Goal: Information Seeking & Learning: Learn about a topic

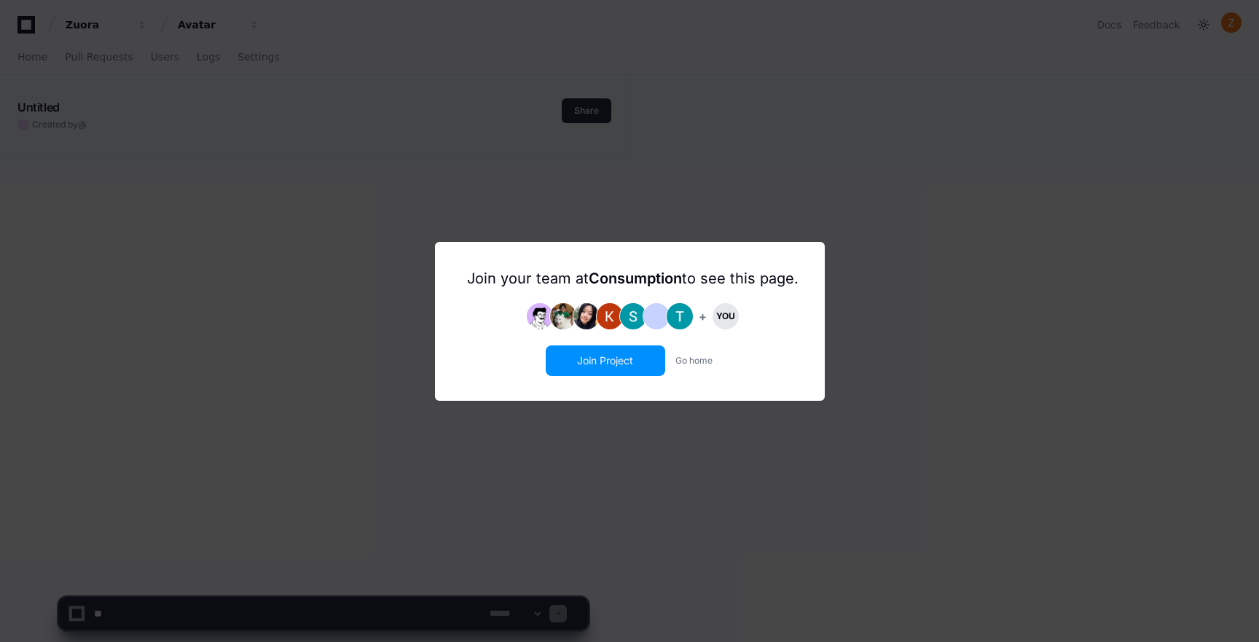
click at [622, 358] on button "Join Project" at bounding box center [605, 361] width 117 height 28
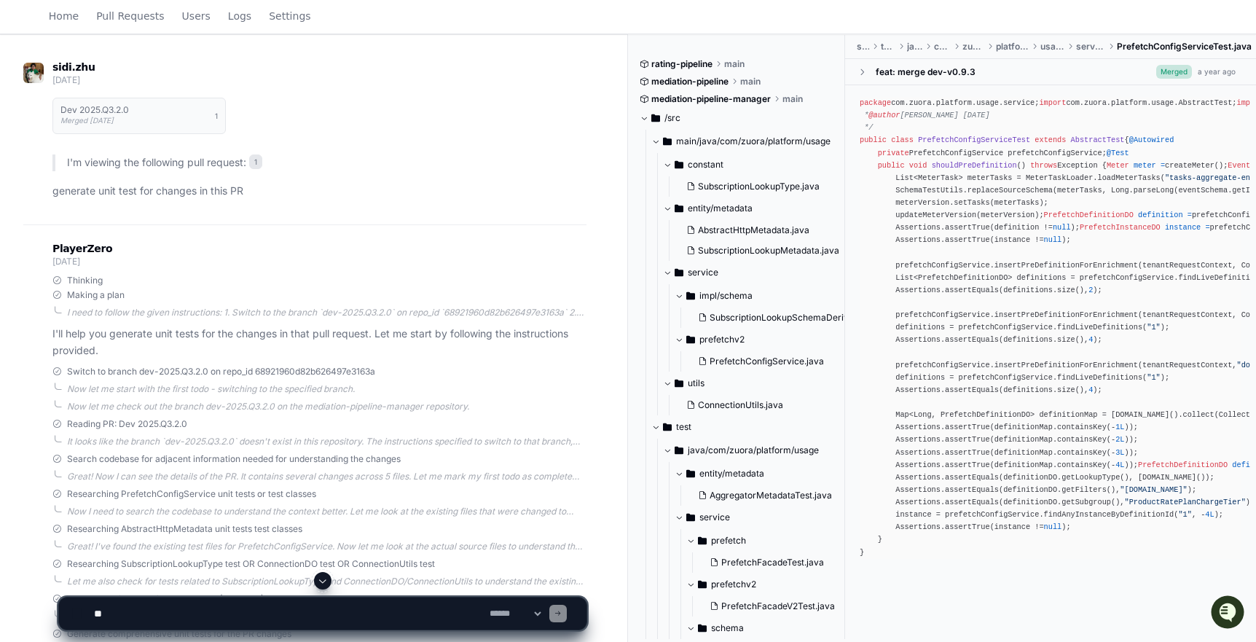
scroll to position [82, 0]
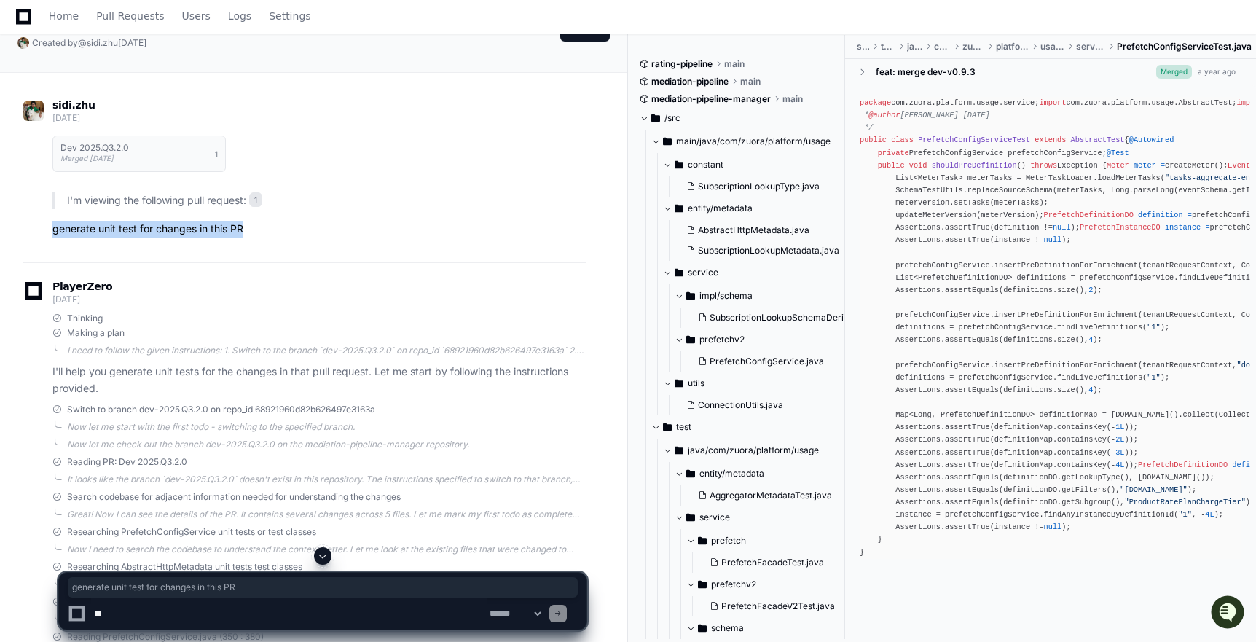
drag, startPoint x: 52, startPoint y: 229, endPoint x: 262, endPoint y: 232, distance: 209.1
click at [262, 232] on p "generate unit test for changes in this PR" at bounding box center [319, 229] width 534 height 17
copy p "generate unit test for changes in this PR"
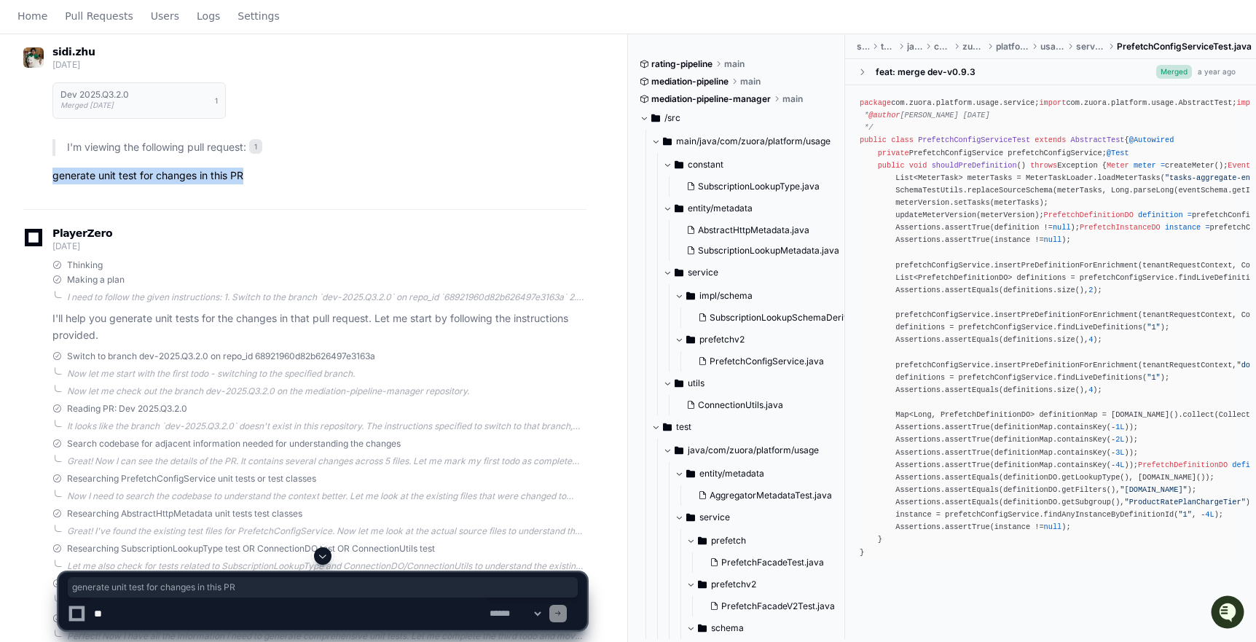
scroll to position [0, 0]
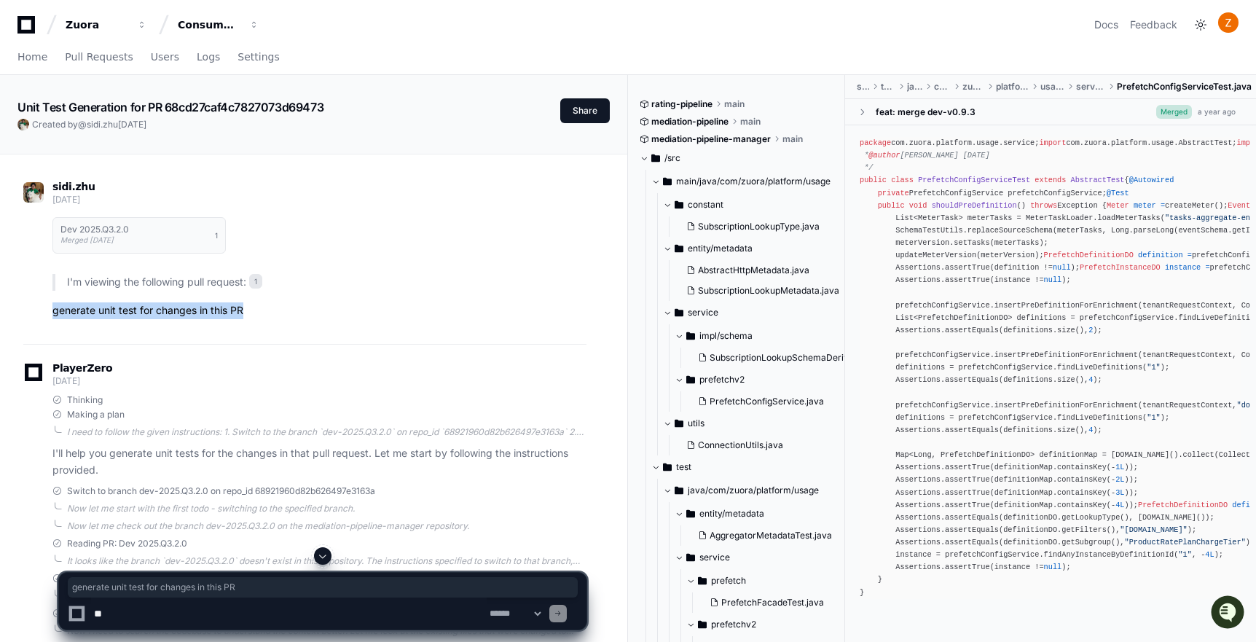
copy p "generate unit test for changes in this PR"
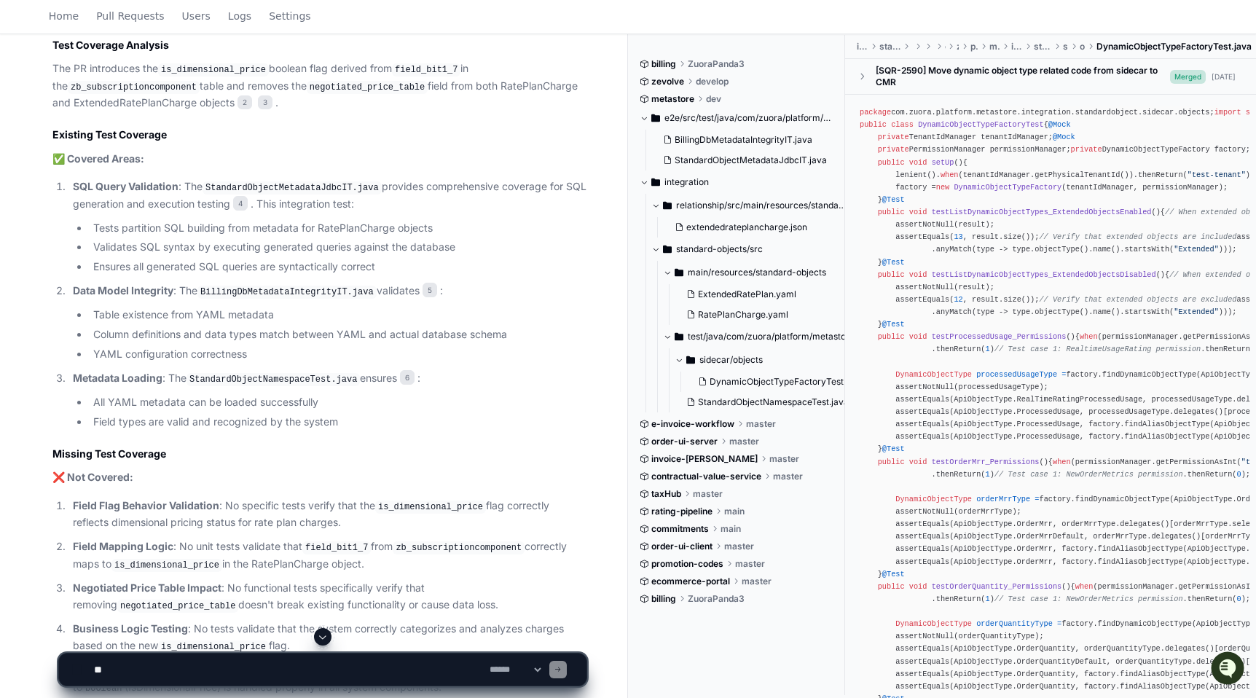
scroll to position [1212, 0]
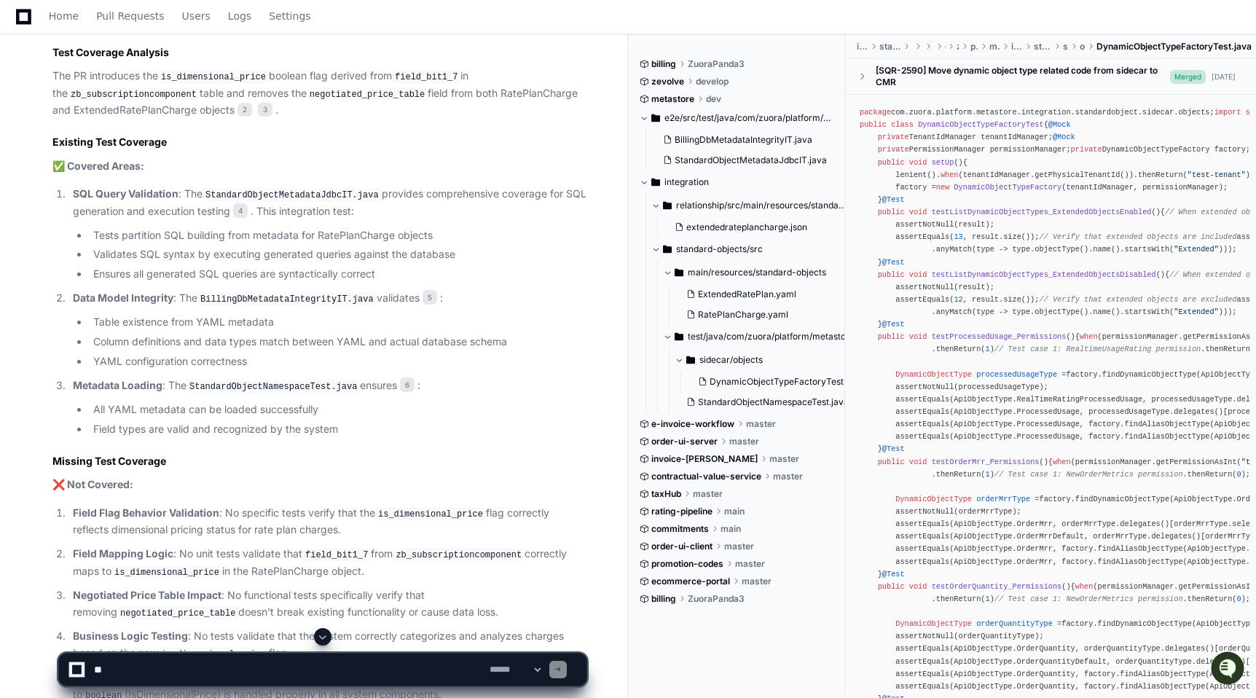
click at [50, 51] on div "[RM-2062] expose IsDimensionalPrice in RatePlanCharge object (#234) Merged [DAT…" at bounding box center [304, 398] width 563 height 1021
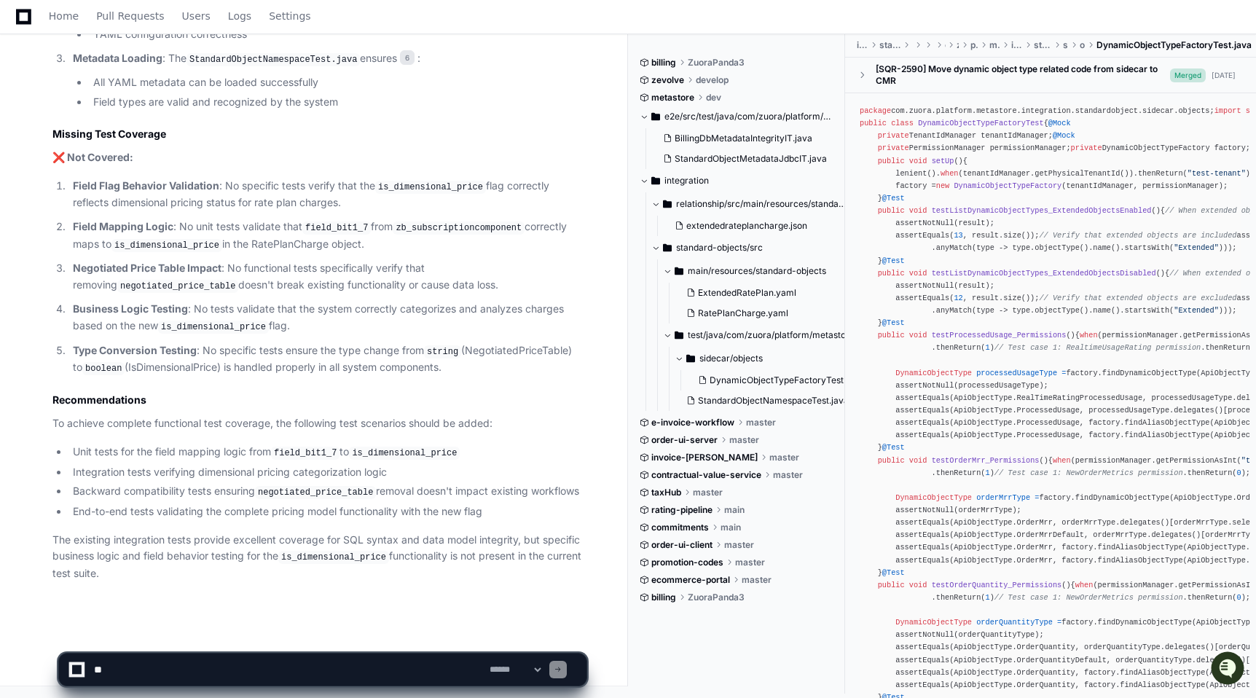
click at [169, 484] on li "Backward compatibility tests ensuring negotiated_price_table removal doesn't im…" at bounding box center [327, 491] width 518 height 17
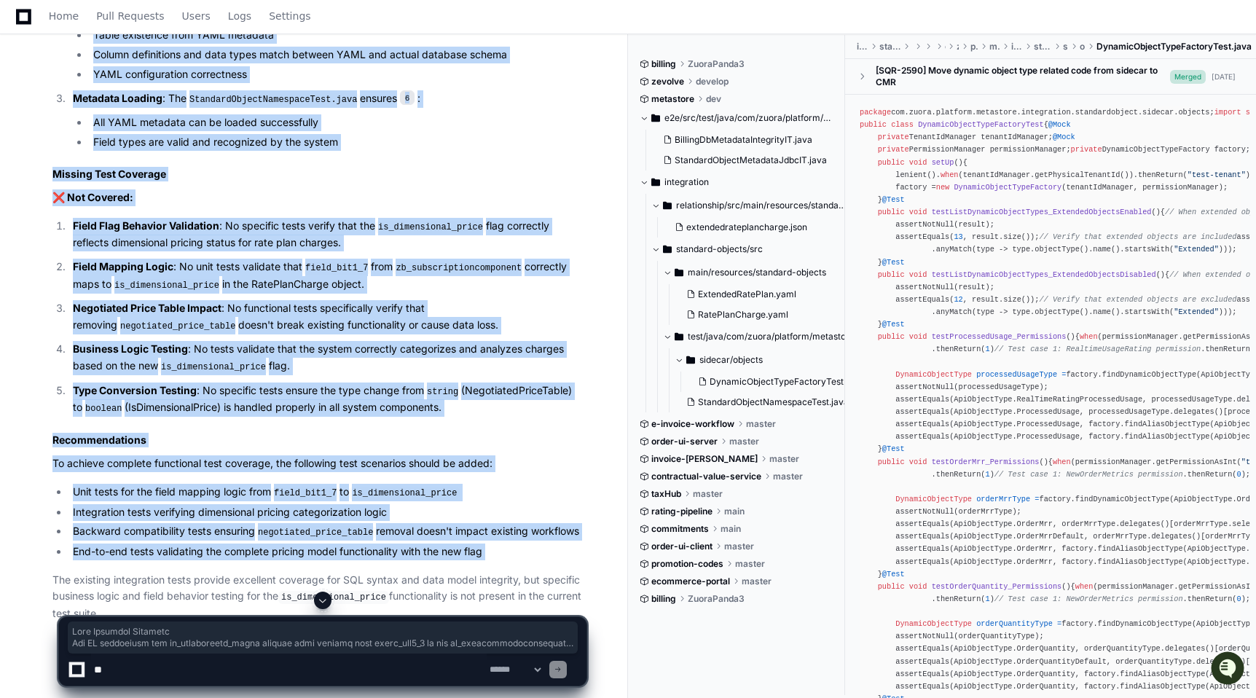
scroll to position [1511, 0]
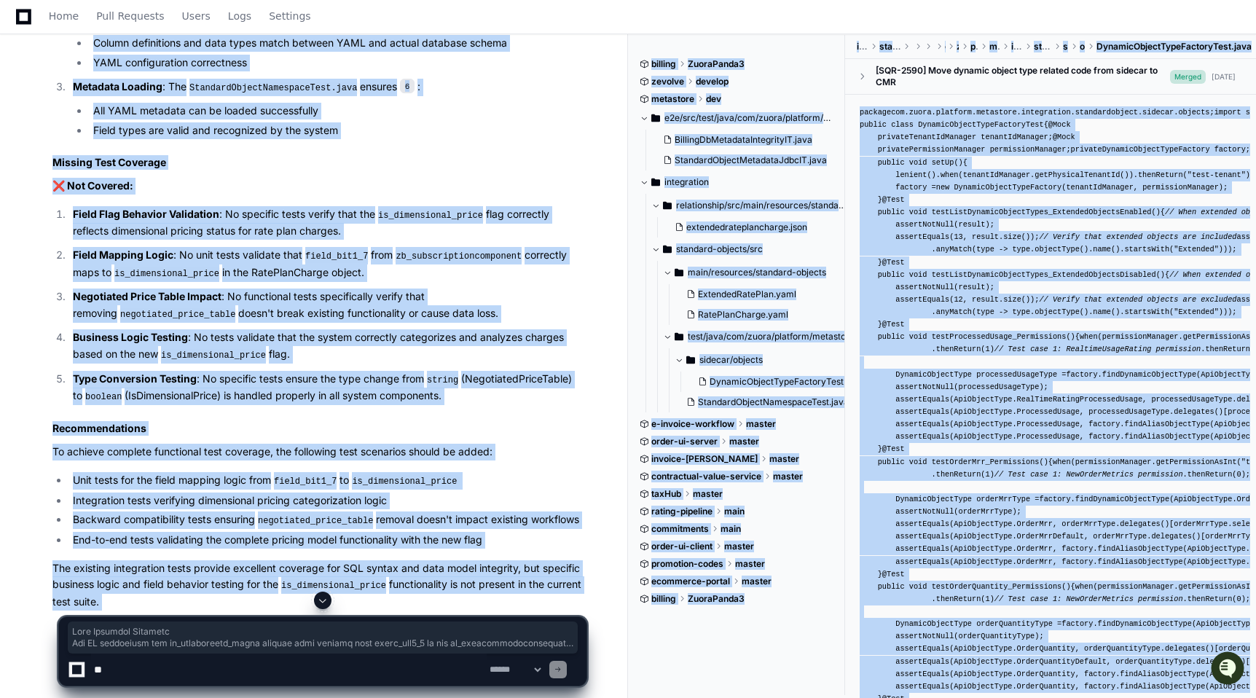
drag, startPoint x: 48, startPoint y: 93, endPoint x: 158, endPoint y: 597, distance: 515.9
copy app-player-page "Lore Ipsumdol Sitametc Adi EL seddoeiusm tem in_utlaboreetd_magna aliquae admi …"
click at [206, 432] on article "Based on my analysis of pull request 1 and the metastore codebase, here's my as…" at bounding box center [319, 153] width 534 height 913
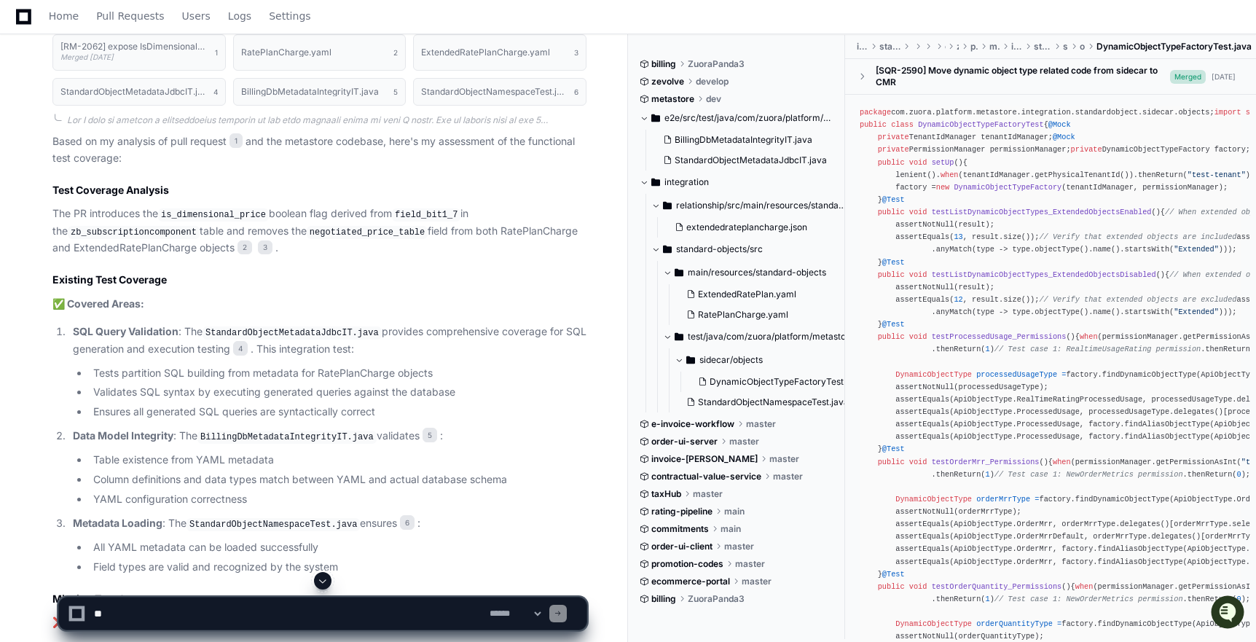
scroll to position [1073, 0]
click at [492, 297] on p "✅ Covered Areas:" at bounding box center [319, 305] width 534 height 17
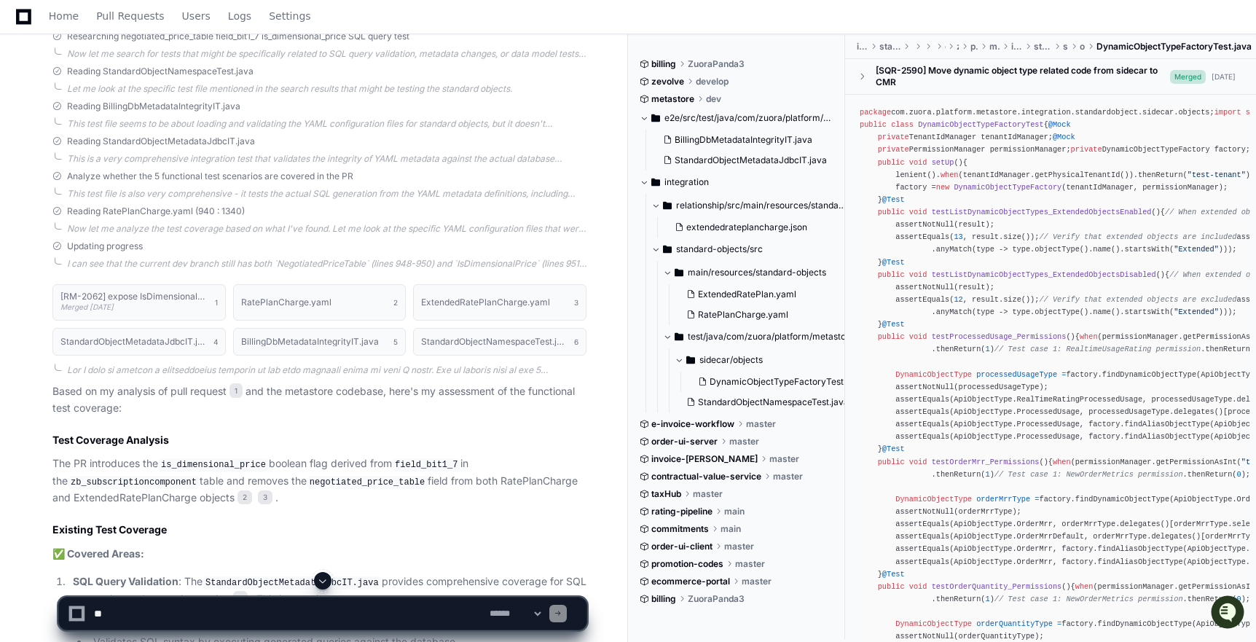
scroll to position [882, 0]
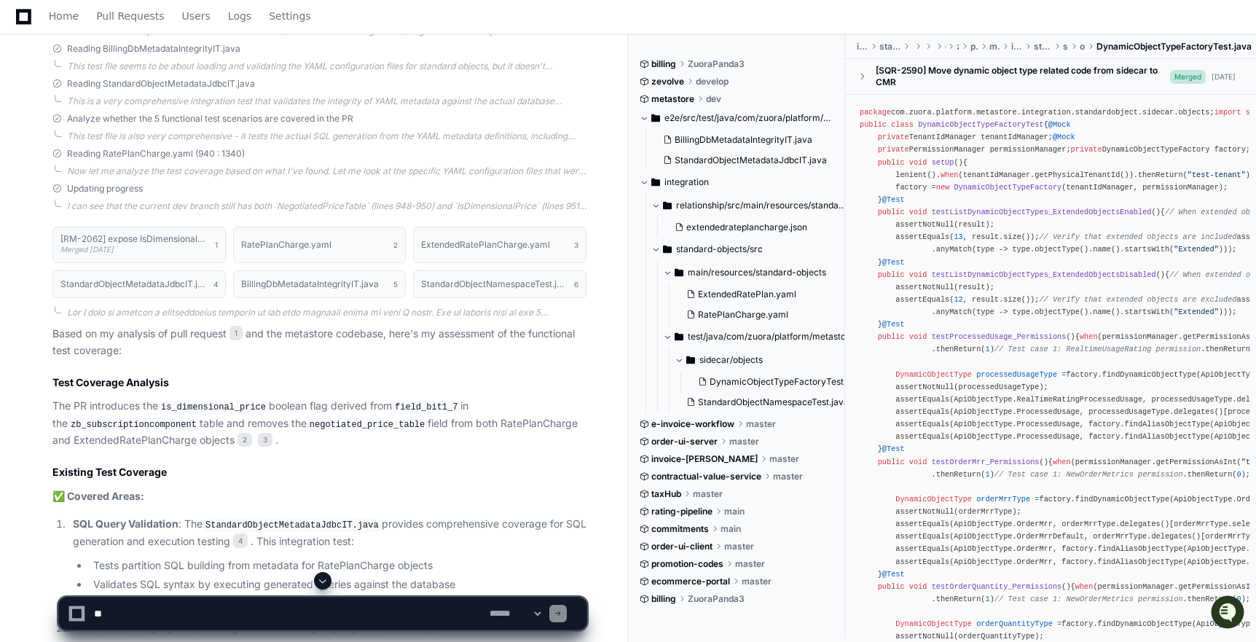
click at [294, 385] on h2 "Test Coverage Analysis" at bounding box center [319, 382] width 534 height 15
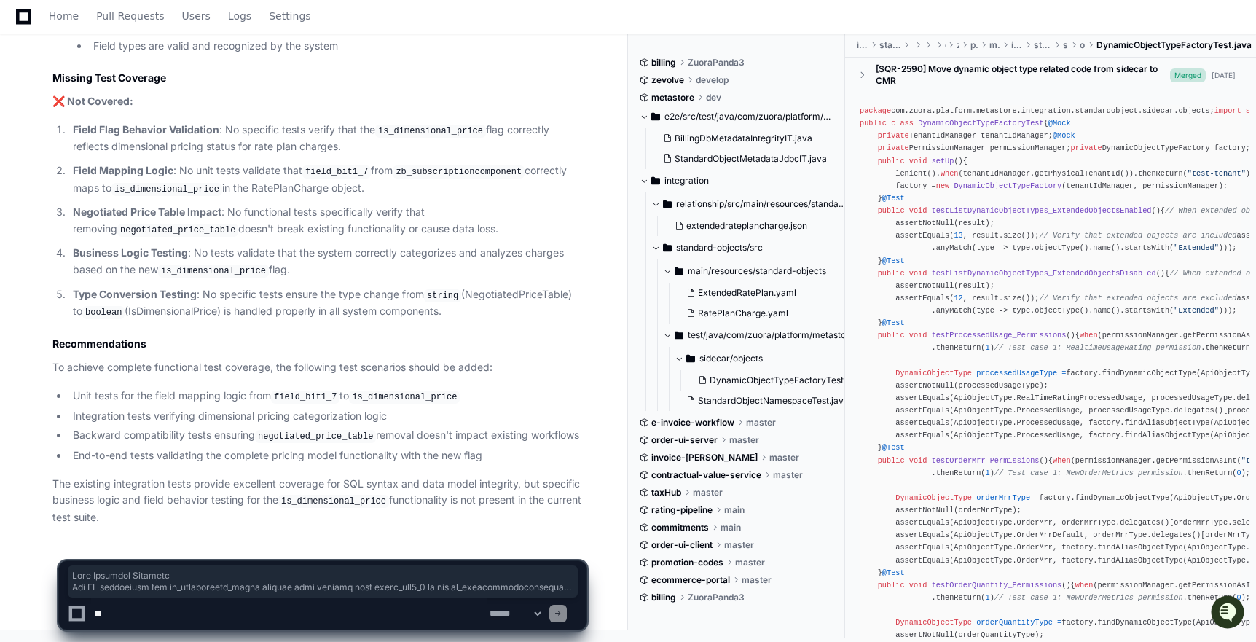
scroll to position [1603, 0]
drag, startPoint x: 608, startPoint y: 184, endPoint x: 208, endPoint y: 516, distance: 518.8
copy article "Lore Ipsumdol Sitametc Adi EL seddoeiusm tem in_utlaboreetd_magna aliquae admi …"
click at [460, 175] on p "Field Mapping Logic : No unit tests validate that field_bit1_7 from zb_subscrip…" at bounding box center [330, 179] width 514 height 34
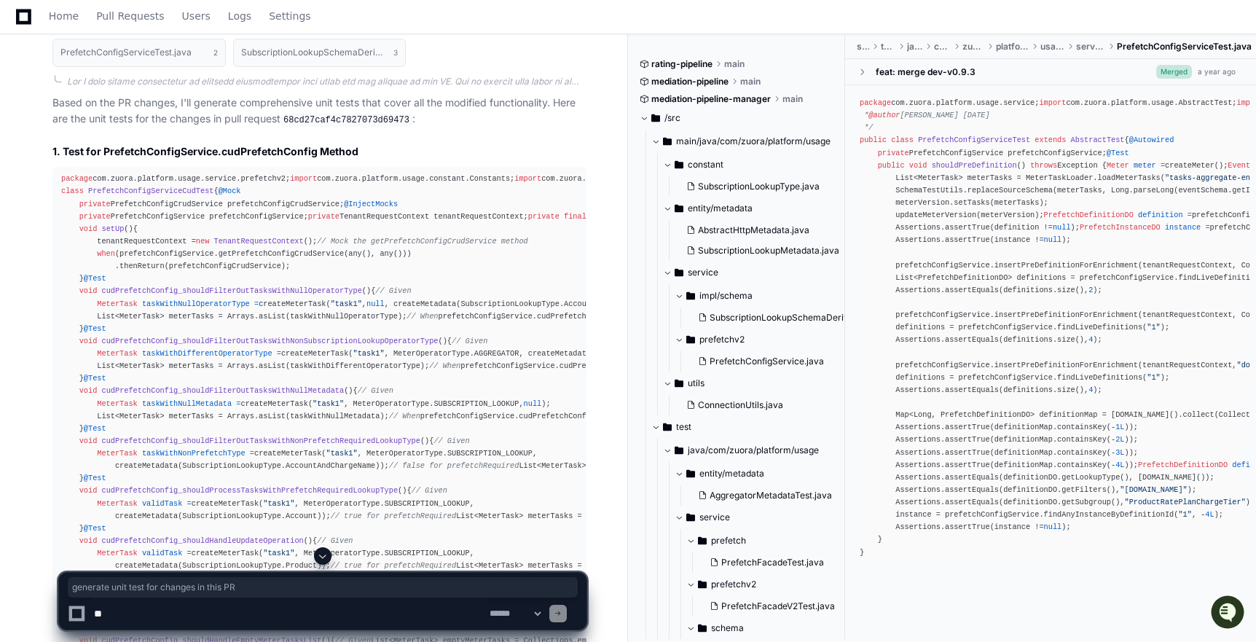
scroll to position [731, 0]
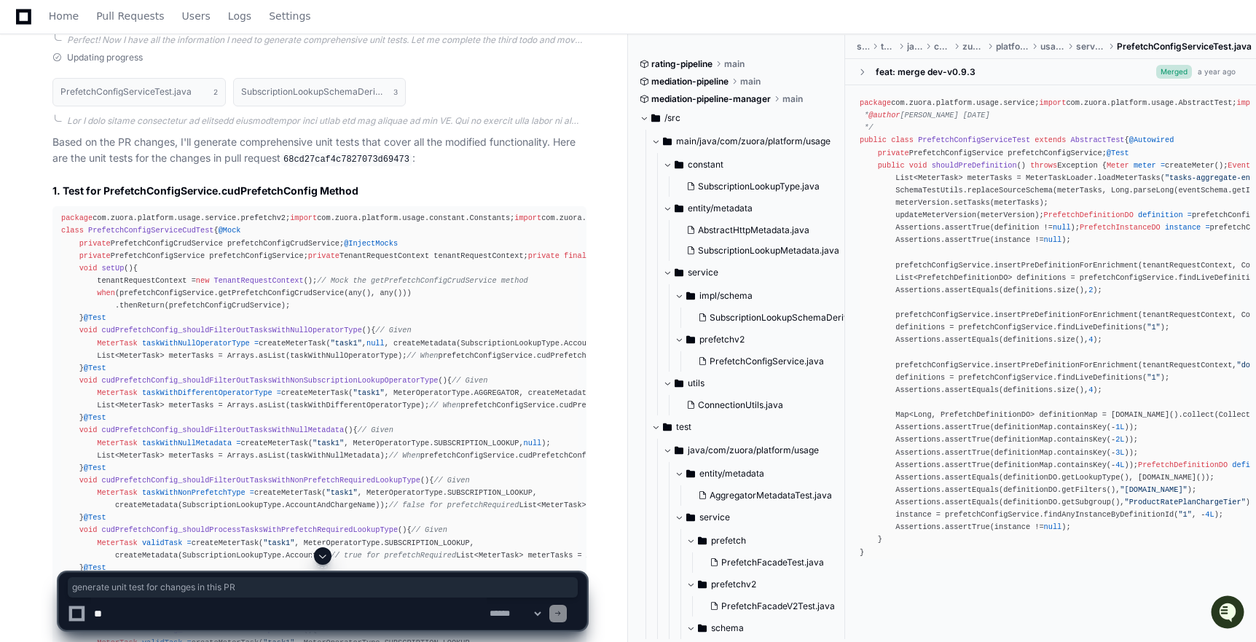
click at [323, 216] on div "package com.zuora.platform.usage.service.prefetchv2; import com.zuora.platform.…" at bounding box center [319, 567] width 516 height 711
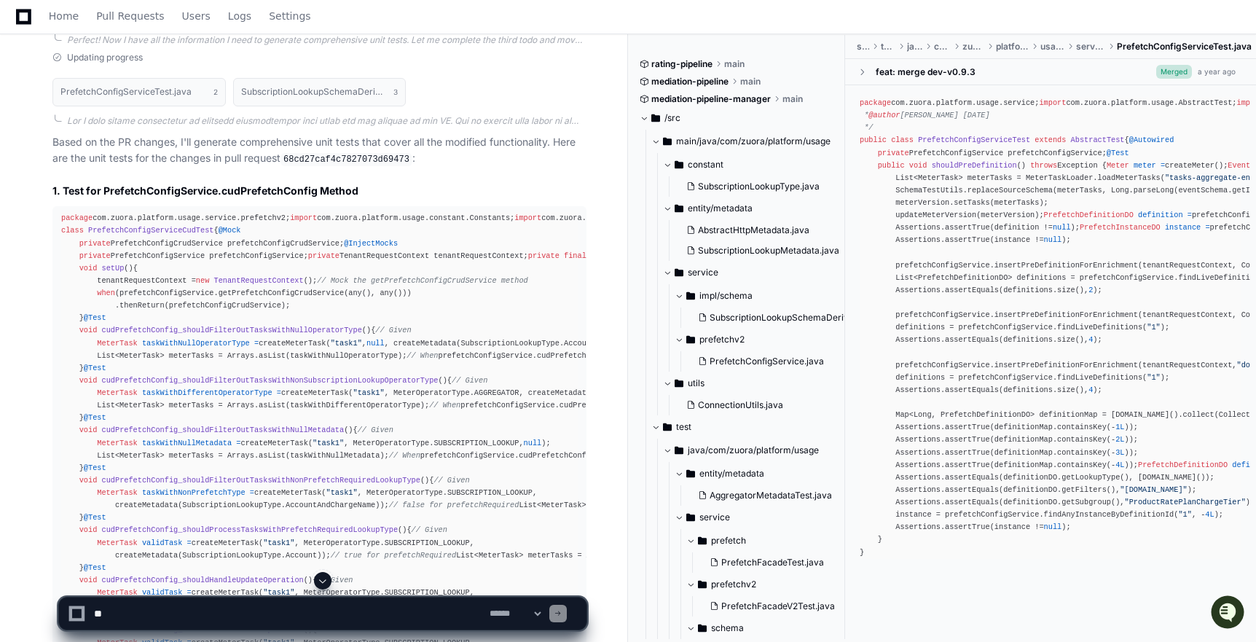
click at [388, 207] on pre "package com.zuora.platform.usage.service.prefetchv2; import com.zuora.platform.…" at bounding box center [319, 567] width 534 height 723
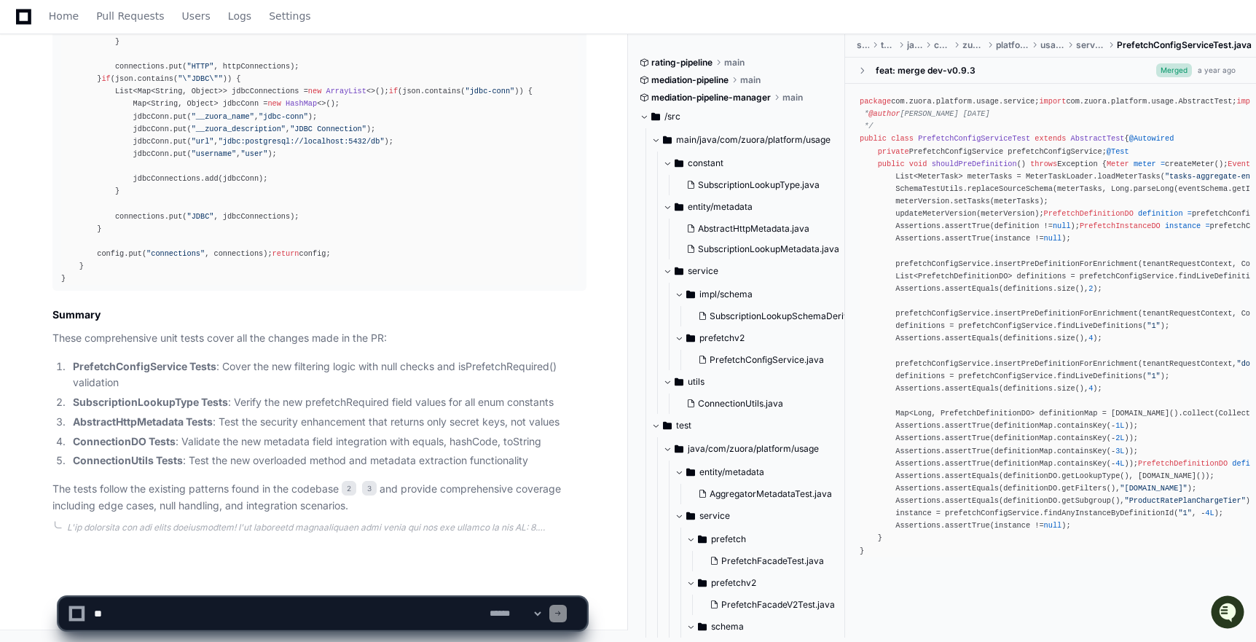
scroll to position [13151, 0]
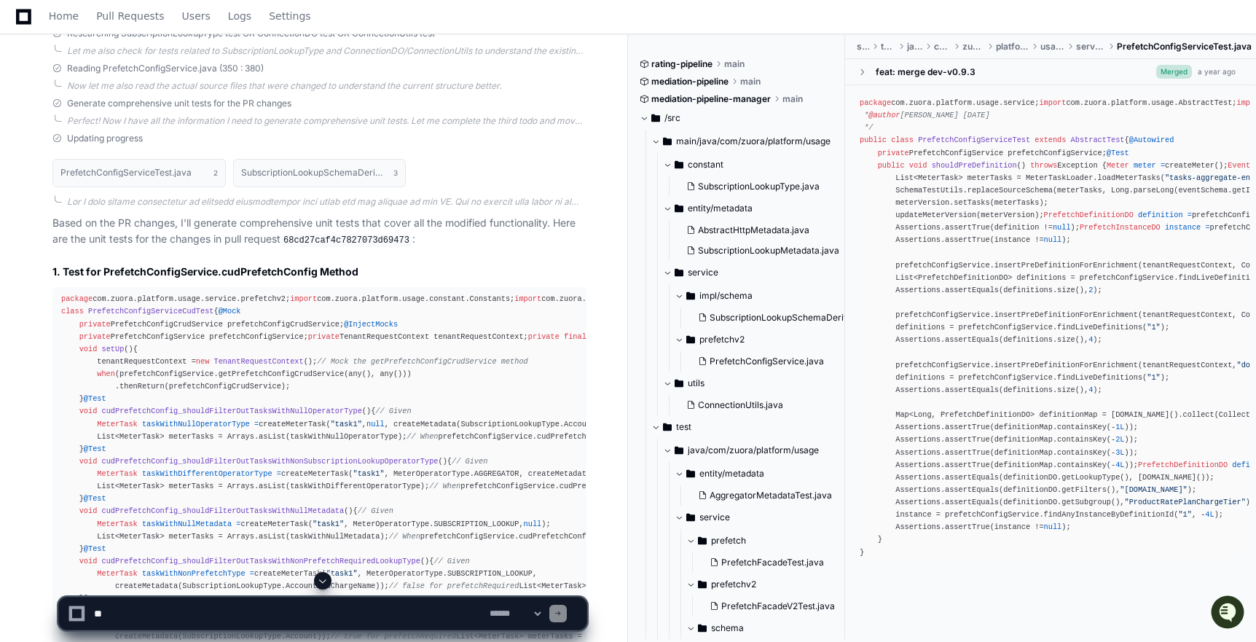
scroll to position [637, 0]
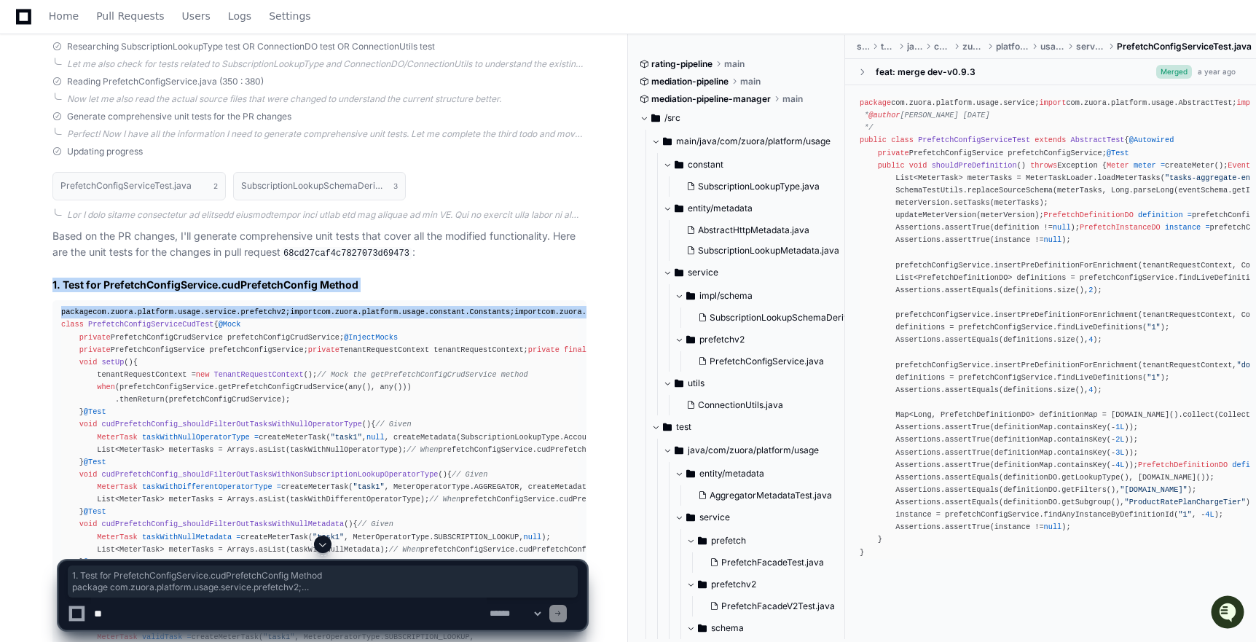
drag, startPoint x: 50, startPoint y: 278, endPoint x: 183, endPoint y: 452, distance: 219.3
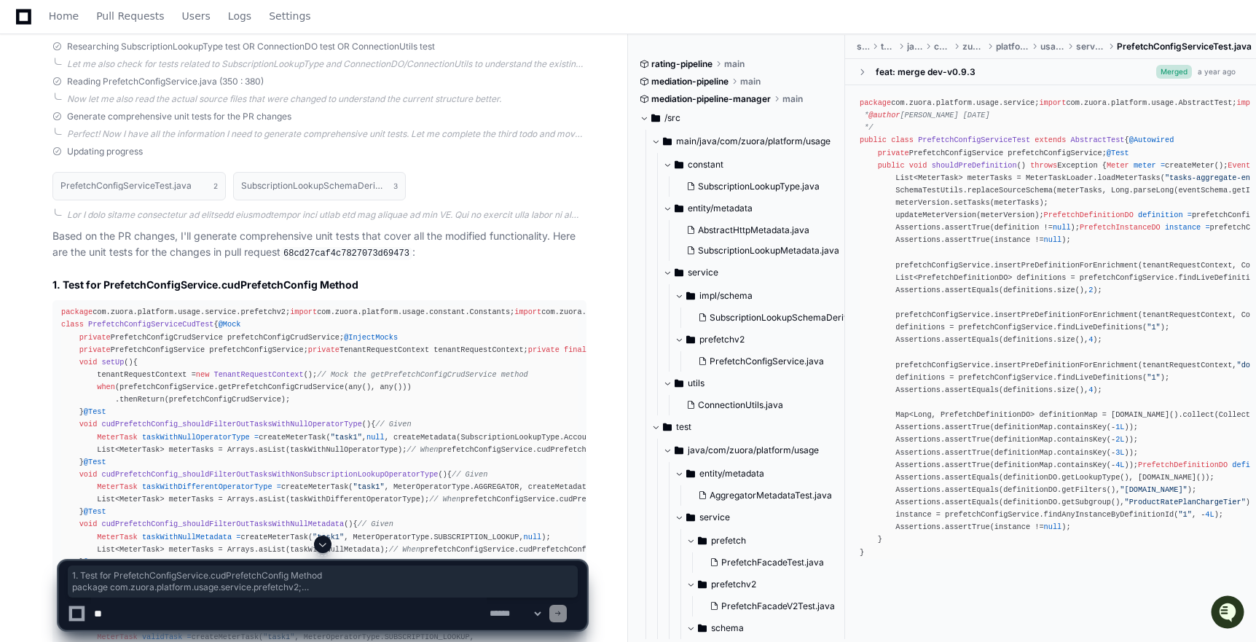
drag, startPoint x: 50, startPoint y: 280, endPoint x: 227, endPoint y: 487, distance: 272.8
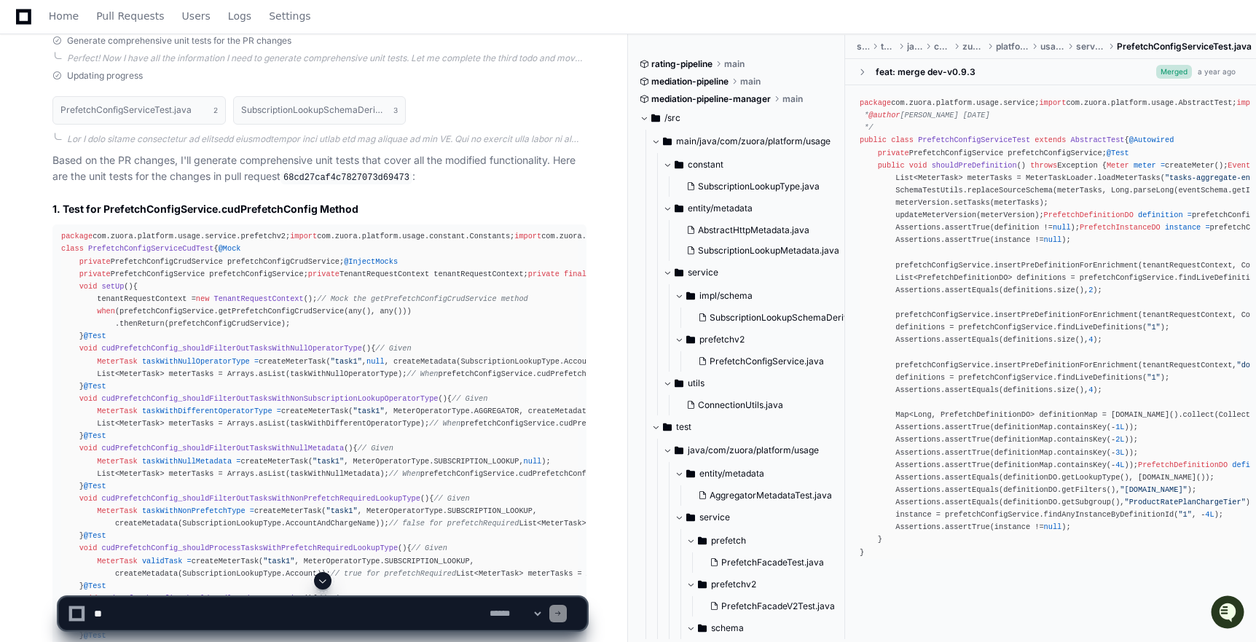
scroll to position [716, 0]
click at [146, 208] on h2 "1. Test for PrefetchConfigService.cudPrefetchConfig Method" at bounding box center [319, 205] width 534 height 15
click at [208, 294] on div "package com.zuora.platform.usage.service.prefetchv2; import com.zuora.platform.…" at bounding box center [319, 582] width 516 height 711
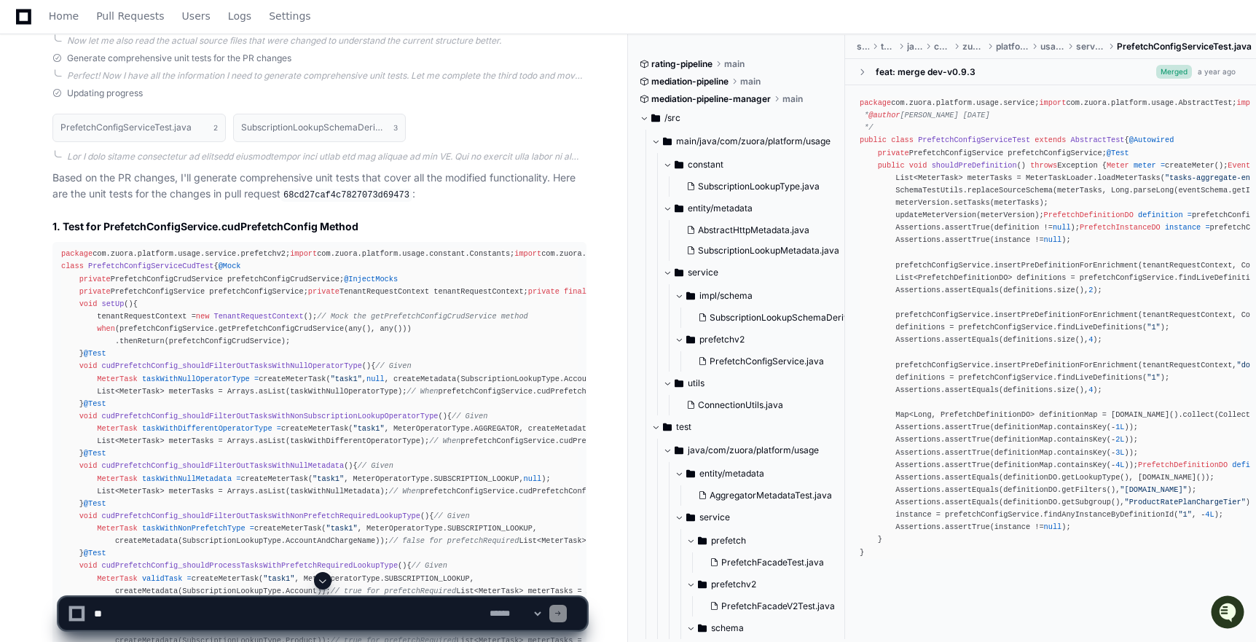
scroll to position [702, 0]
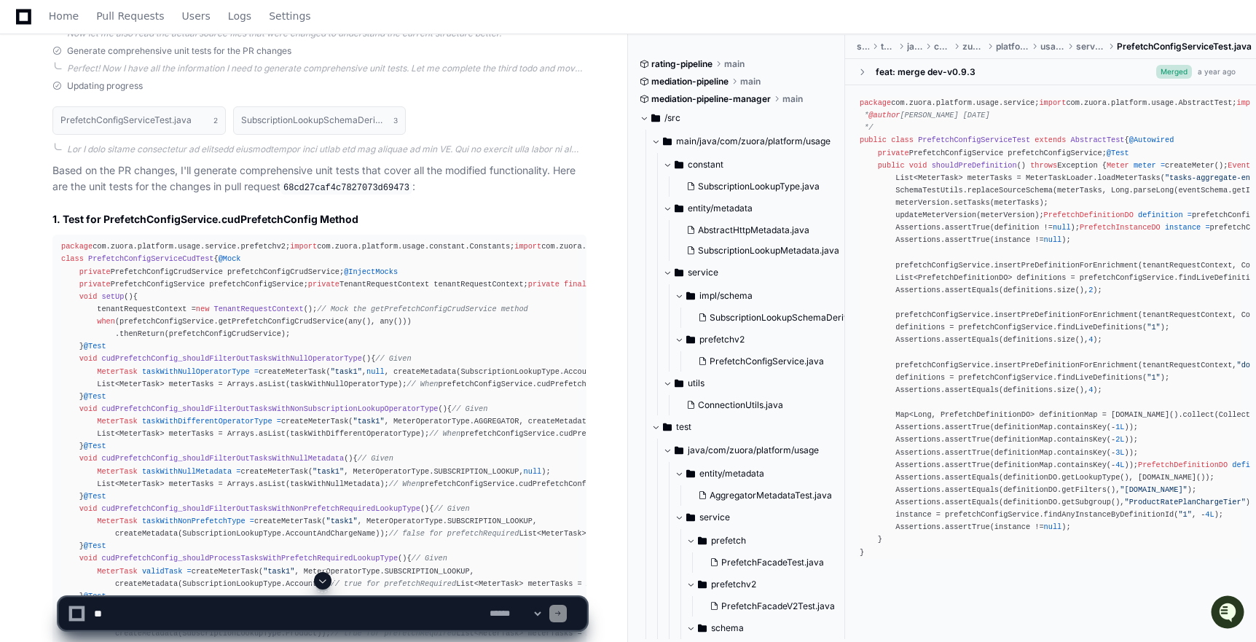
click at [77, 246] on span "package" at bounding box center [76, 246] width 31 height 9
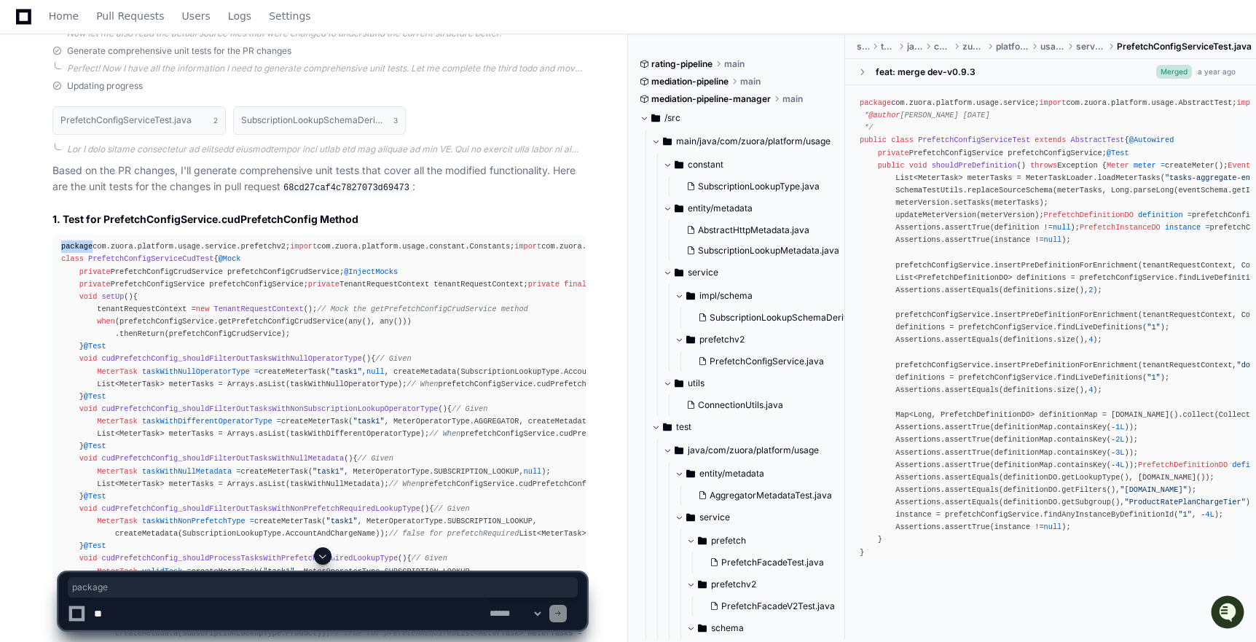
click at [84, 220] on h2 "1. Test for PrefetchConfigService.cudPrefetchConfig Method" at bounding box center [319, 219] width 534 height 15
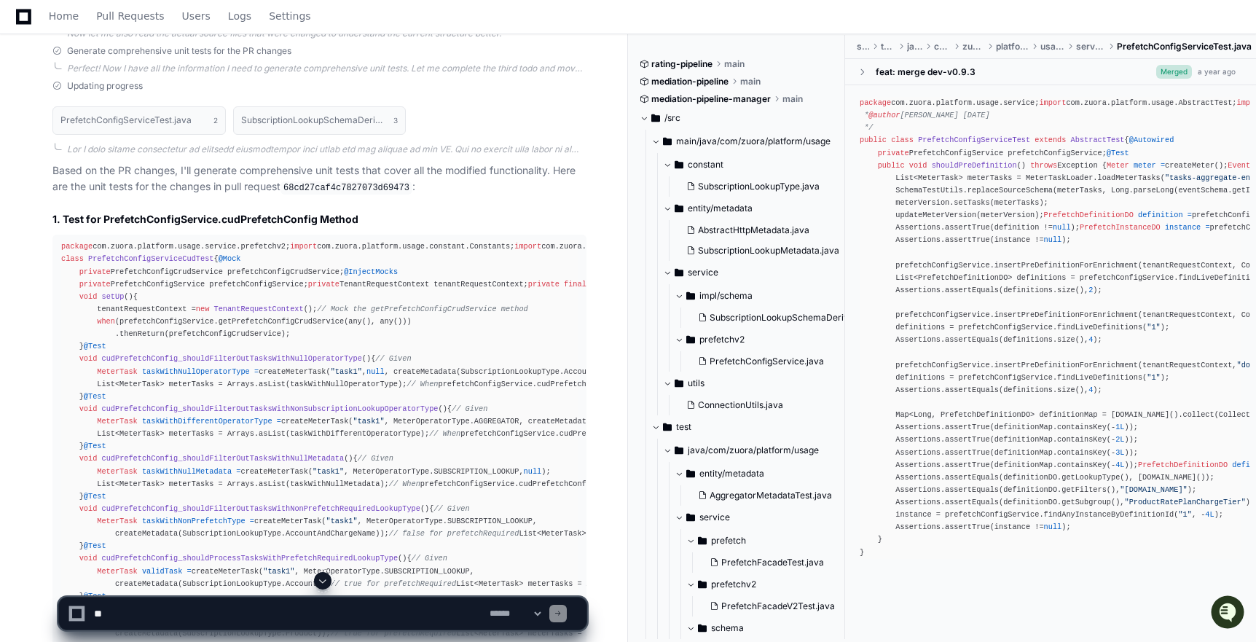
click at [84, 220] on h2 "1. Test for PrefetchConfigService.cudPrefetchConfig Method" at bounding box center [319, 219] width 534 height 15
click at [67, 216] on h2 "1. Test for PrefetchConfigService.cudPrefetchConfig Method" at bounding box center [319, 219] width 534 height 15
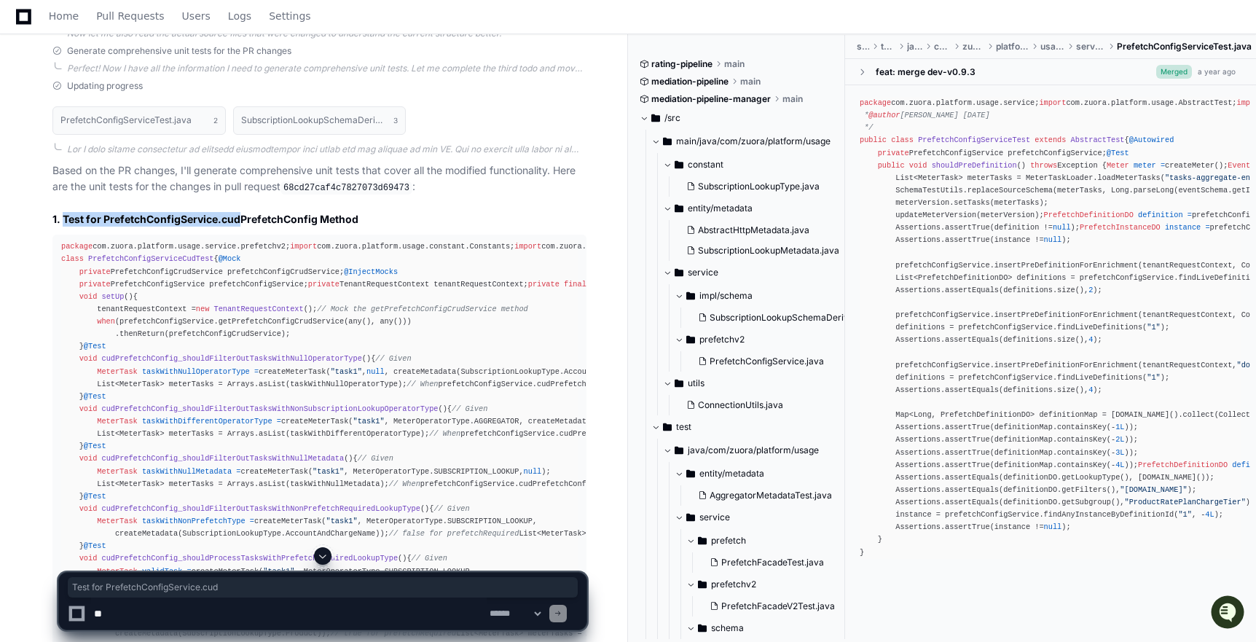
drag, startPoint x: 65, startPoint y: 216, endPoint x: 236, endPoint y: 219, distance: 171.2
click at [236, 219] on h2 "1. Test for PrefetchConfigService.cudPrefetchConfig Method" at bounding box center [319, 219] width 534 height 15
click at [156, 294] on div "package com.zuora.platform.usage.service.prefetchv2; import com.zuora.platform.…" at bounding box center [319, 595] width 516 height 711
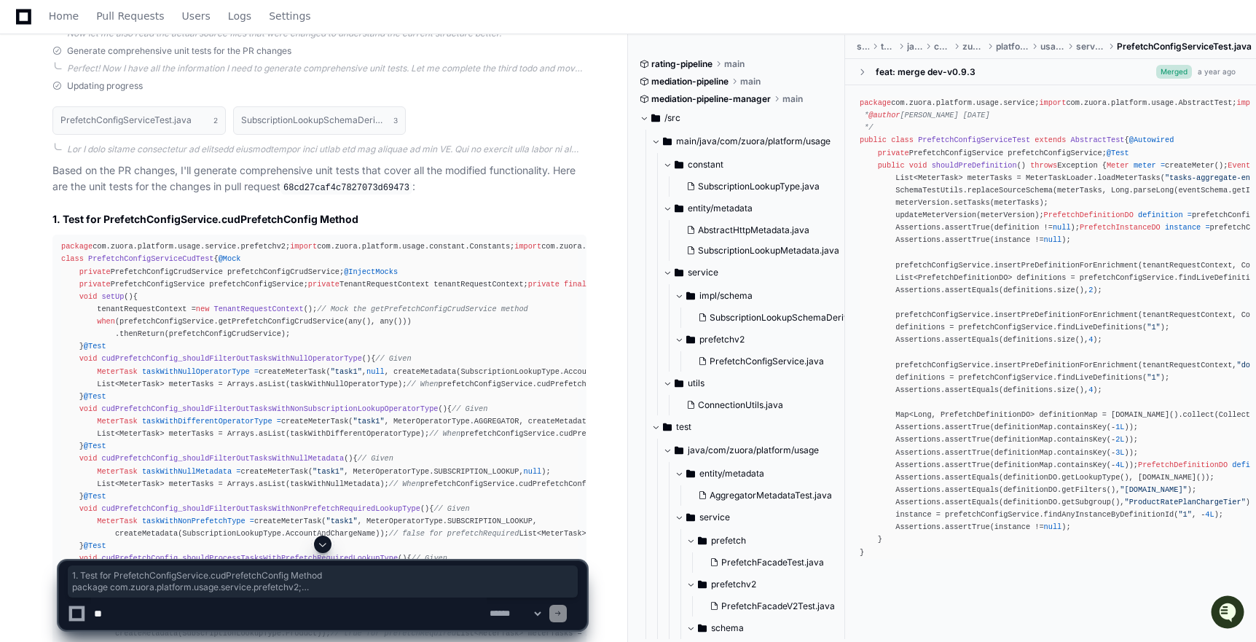
drag, startPoint x: 53, startPoint y: 219, endPoint x: 401, endPoint y: 455, distance: 420.0
click at [447, 317] on div "package com.zuora.platform.usage.service.prefetchv2; import com.zuora.platform.…" at bounding box center [319, 595] width 516 height 711
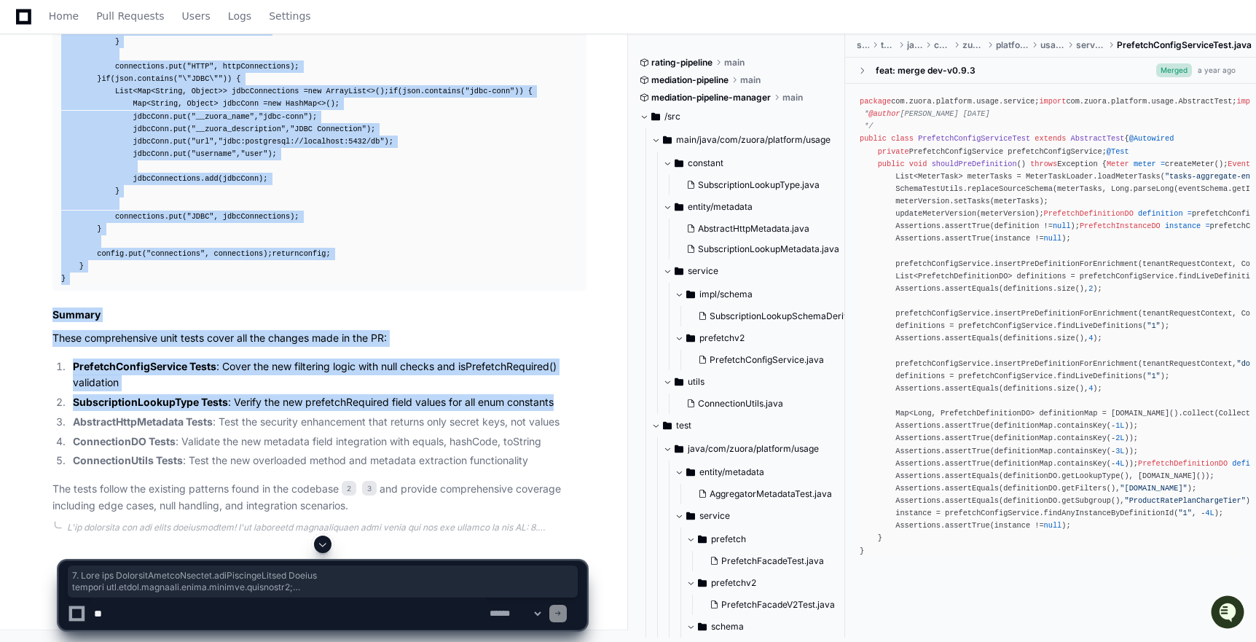
scroll to position [13151, 0]
drag, startPoint x: 611, startPoint y: 207, endPoint x: 79, endPoint y: 286, distance: 538.4
copy article "1. Test for PrefetchConfigService.cudPrefetchConfig Method package com.zuora.pl…"
